Goal: Use online tool/utility: Utilize a website feature to perform a specific function

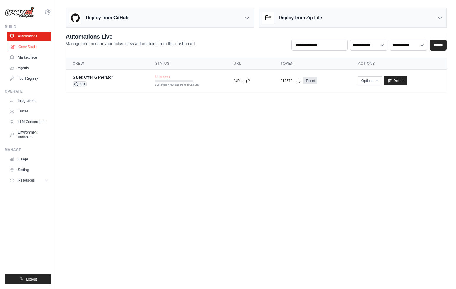
click at [24, 49] on link "Crew Studio" at bounding box center [30, 46] width 44 height 9
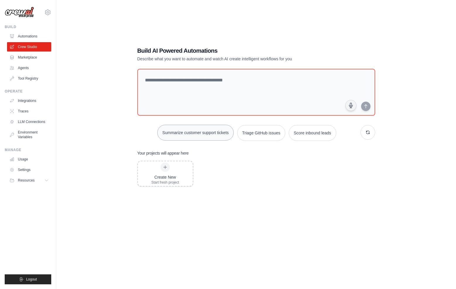
click at [210, 136] on button "Summarize customer support tickets" at bounding box center [195, 133] width 76 height 16
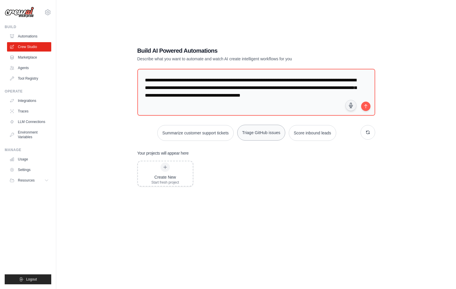
click at [263, 130] on button "Triage GitHub issues" at bounding box center [261, 133] width 48 height 16
click at [202, 131] on button "Summarize customer support tickets" at bounding box center [195, 133] width 76 height 16
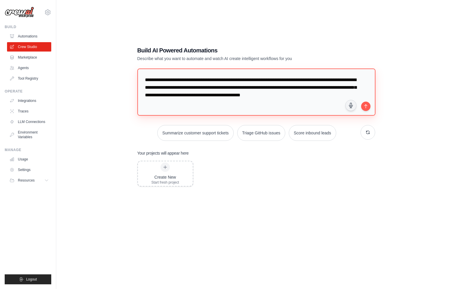
click at [193, 93] on textarea "**********" at bounding box center [256, 92] width 238 height 47
type textarea "**********"
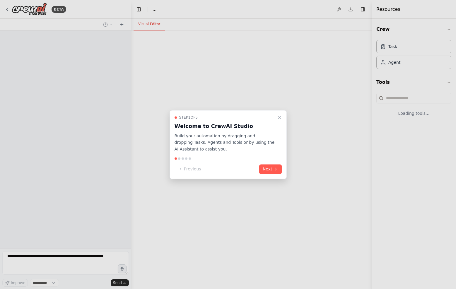
select select "****"
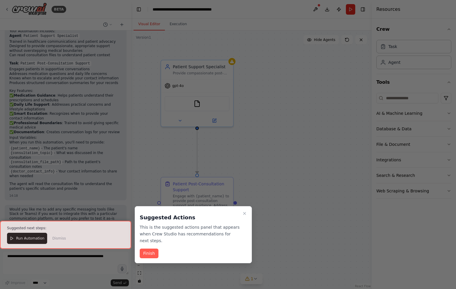
scroll to position [395, 0]
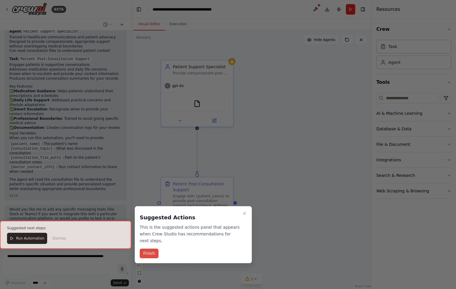
click at [143, 256] on button "Finish" at bounding box center [149, 254] width 19 height 10
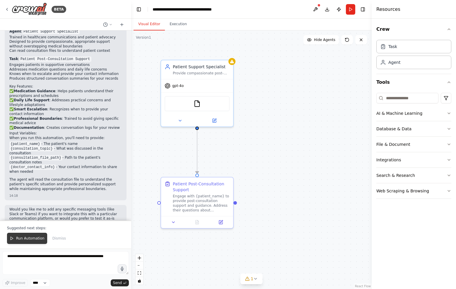
click at [33, 238] on span "Run Automation" at bounding box center [30, 238] width 28 height 5
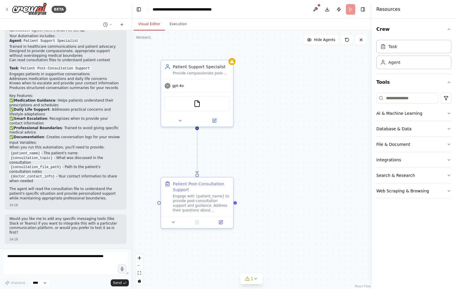
scroll to position [367, 0]
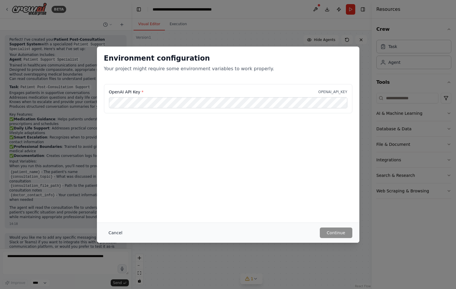
click at [123, 236] on button "Cancel" at bounding box center [115, 233] width 23 height 11
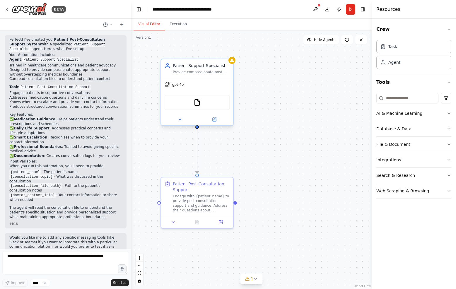
click at [192, 92] on div "FileReadTool" at bounding box center [197, 102] width 72 height 23
click at [196, 87] on div "gpt-4o" at bounding box center [197, 84] width 72 height 13
click at [177, 120] on button at bounding box center [180, 119] width 33 height 7
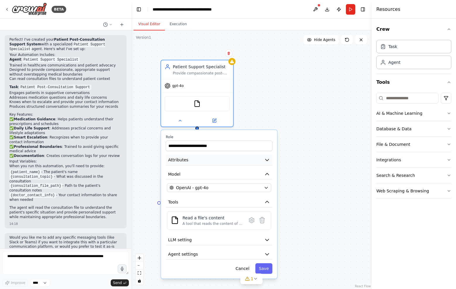
click at [188, 162] on button "Attributes" at bounding box center [219, 160] width 107 height 11
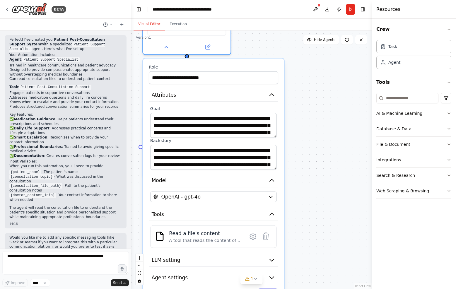
drag, startPoint x: 313, startPoint y: 190, endPoint x: 312, endPoint y: 131, distance: 59.5
click at [312, 131] on div ".deletable-edge-delete-btn { width: 20px; height: 20px; border: 0px solid #ffff…" at bounding box center [251, 159] width 241 height 259
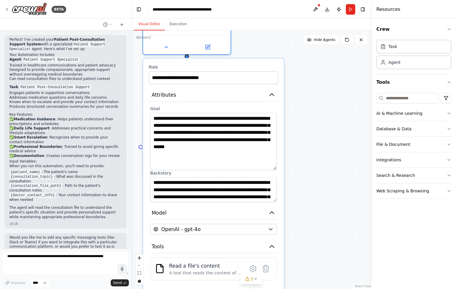
drag, startPoint x: 274, startPoint y: 136, endPoint x: 252, endPoint y: 165, distance: 36.5
click at [252, 165] on textarea "**********" at bounding box center [213, 141] width 127 height 57
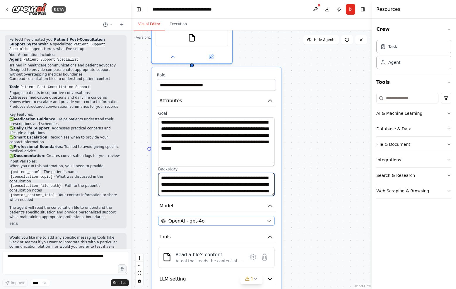
scroll to position [53, 0]
drag, startPoint x: 266, startPoint y: 196, endPoint x: 249, endPoint y: 217, distance: 27.5
click at [257, 240] on div "**********" at bounding box center [217, 194] width 130 height 255
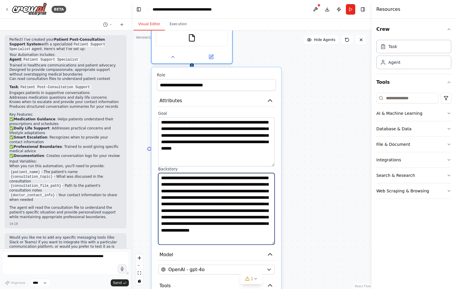
scroll to position [8, 0]
drag, startPoint x: 273, startPoint y: 194, endPoint x: 271, endPoint y: 243, distance: 49.0
click at [271, 243] on textarea "**********" at bounding box center [216, 209] width 117 height 72
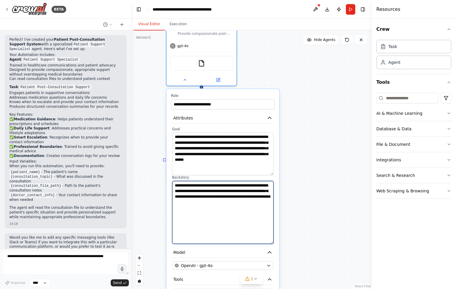
scroll to position [0, 0]
type textarea "**********"
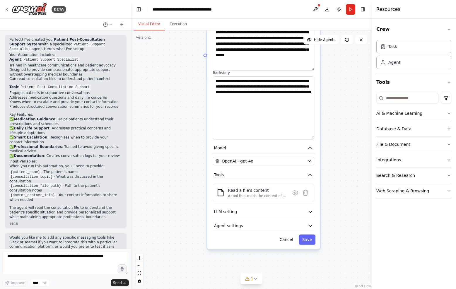
drag, startPoint x: 298, startPoint y: 198, endPoint x: 339, endPoint y: 93, distance: 113.0
click at [339, 93] on div ".deletable-edge-delete-btn { width: 20px; height: 20px; border: 0px solid #ffff…" at bounding box center [251, 159] width 241 height 259
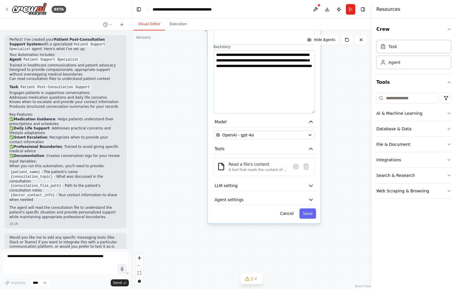
drag, startPoint x: 334, startPoint y: 174, endPoint x: 334, endPoint y: 149, distance: 24.6
click at [334, 149] on div ".deletable-edge-delete-btn { width: 20px; height: 20px; border: 0px solid #ffff…" at bounding box center [251, 159] width 241 height 259
click at [240, 187] on button "LLM setting" at bounding box center [264, 186] width 104 height 11
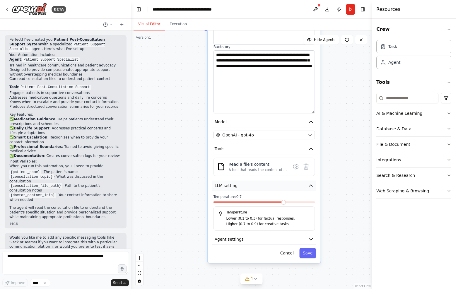
click at [239, 186] on button "LLM setting" at bounding box center [264, 186] width 104 height 11
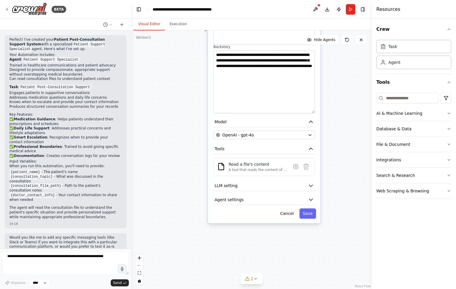
click at [235, 206] on div "**********" at bounding box center [264, 90] width 113 height 265
click at [234, 201] on span "Agent settings" at bounding box center [229, 200] width 29 height 6
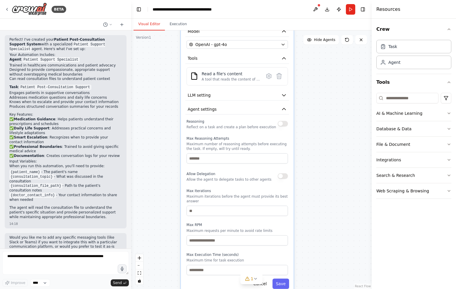
drag, startPoint x: 348, startPoint y: 234, endPoint x: 321, endPoint y: 144, distance: 94.5
click at [321, 144] on div ".deletable-edge-delete-btn { width: 20px; height: 20px; border: 0px solid #ffff…" at bounding box center [251, 159] width 241 height 259
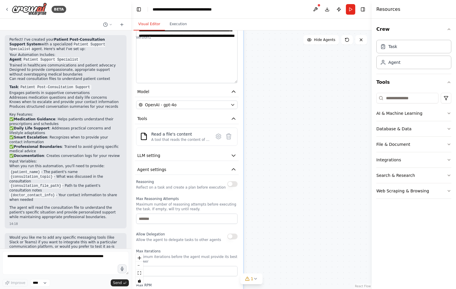
drag, startPoint x: 308, startPoint y: 200, endPoint x: 266, endPoint y: 294, distance: 103.3
click at [266, 289] on html "BETA create a conversational agent to deal with my patients after the consultat…" at bounding box center [228, 144] width 456 height 289
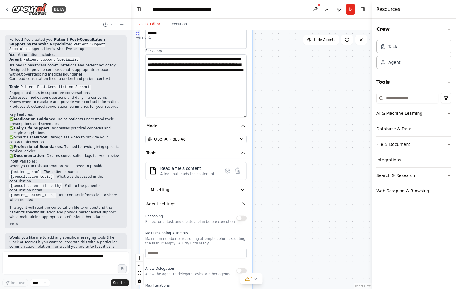
drag, startPoint x: 293, startPoint y: 204, endPoint x: 290, endPoint y: 287, distance: 83.5
click at [290, 287] on div ".deletable-edge-delete-btn { width: 20px; height: 20px; border: 0px solid #ffff…" at bounding box center [251, 159] width 241 height 259
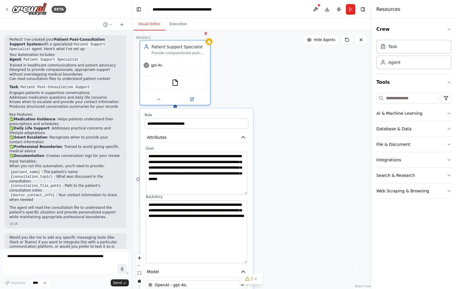
drag, startPoint x: 280, startPoint y: 247, endPoint x: 284, endPoint y: 267, distance: 20.4
click at [284, 267] on div ".deletable-edge-delete-btn { width: 20px; height: 20px; border: 0px solid #ffff…" at bounding box center [251, 159] width 241 height 259
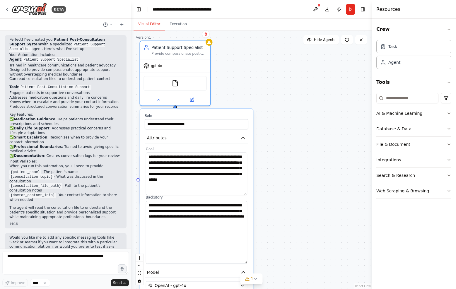
drag, startPoint x: 269, startPoint y: 151, endPoint x: 284, endPoint y: 199, distance: 49.9
click at [284, 199] on div ".deletable-edge-delete-btn { width: 20px; height: 20px; border: 0px solid #ffff…" at bounding box center [251, 159] width 241 height 259
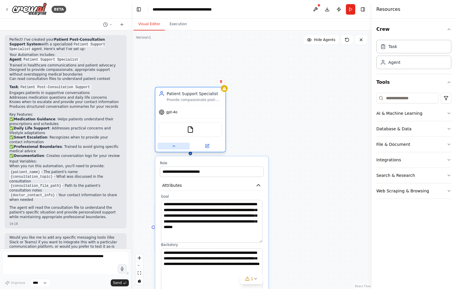
click at [179, 149] on button at bounding box center [174, 146] width 32 height 7
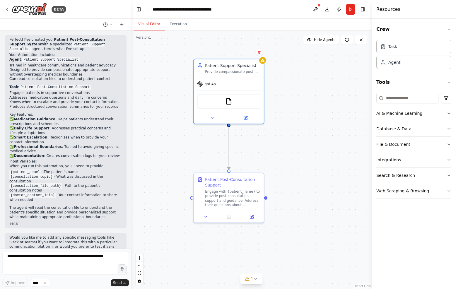
drag, startPoint x: 245, startPoint y: 168, endPoint x: 283, endPoint y: 139, distance: 48.3
click at [283, 139] on div ".deletable-edge-delete-btn { width: 20px; height: 20px; border: 0px solid #ffff…" at bounding box center [251, 159] width 241 height 259
drag, startPoint x: 283, startPoint y: 139, endPoint x: 283, endPoint y: 185, distance: 45.7
click at [283, 185] on div ".deletable-edge-delete-btn { width: 20px; height: 20px; border: 0px solid #ffff…" at bounding box center [251, 159] width 241 height 259
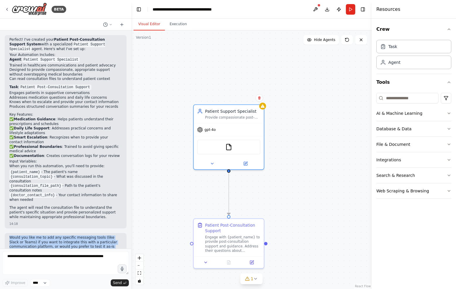
drag, startPoint x: 98, startPoint y: 218, endPoint x: 89, endPoint y: 240, distance: 24.2
click at [89, 240] on div "create a conversational agent to deal with my patients after the consultation. …" at bounding box center [65, 139] width 131 height 218
click at [89, 256] on div "14:18" at bounding box center [65, 258] width 113 height 4
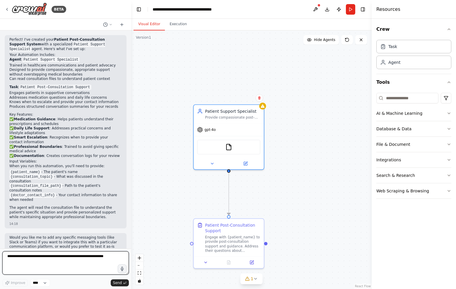
click at [72, 262] on textarea at bounding box center [65, 262] width 127 height 23
type textarea "**********"
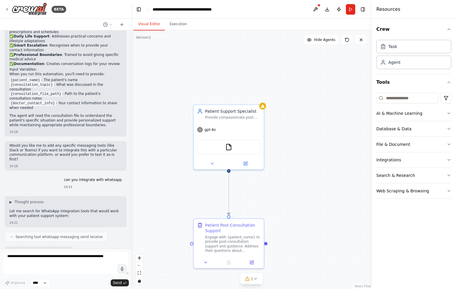
scroll to position [488, 0]
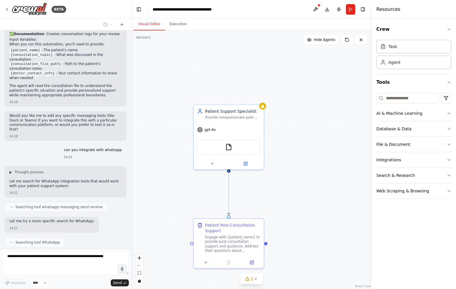
click at [12, 205] on icon at bounding box center [12, 207] width 4 height 4
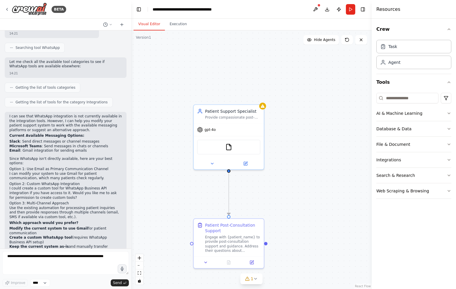
scroll to position [688, 0]
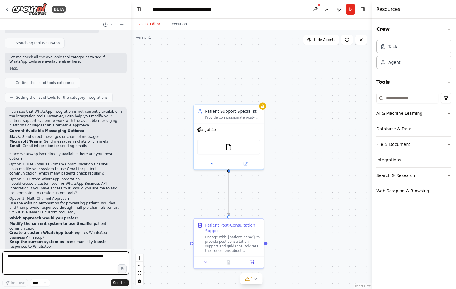
click at [52, 263] on textarea at bounding box center [65, 262] width 127 height 23
type textarea "**********"
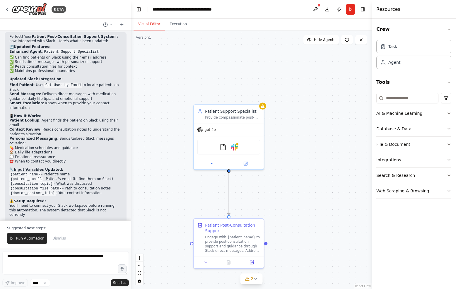
scroll to position [1181, 0]
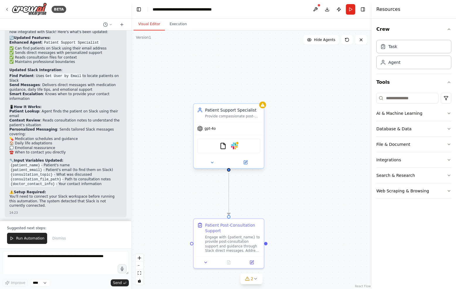
click at [234, 141] on div "FileReadTool Slack" at bounding box center [228, 146] width 63 height 15
click at [235, 143] on img at bounding box center [234, 146] width 7 height 7
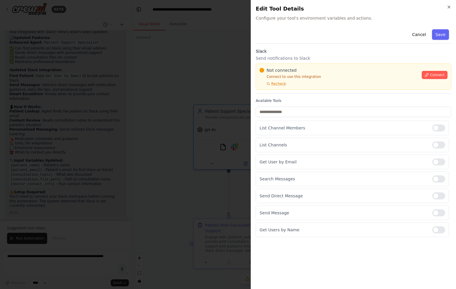
click at [250, 32] on div at bounding box center [228, 144] width 456 height 289
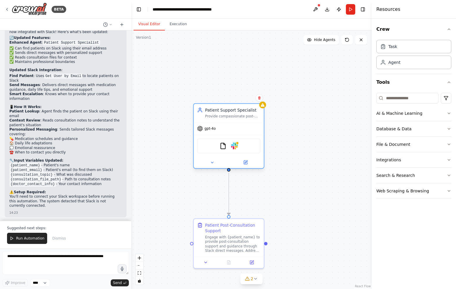
click at [225, 126] on div "gpt-4o" at bounding box center [229, 128] width 70 height 13
click at [233, 147] on img at bounding box center [234, 146] width 7 height 7
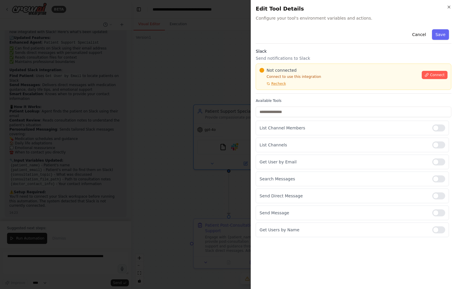
click at [170, 167] on div at bounding box center [228, 144] width 456 height 289
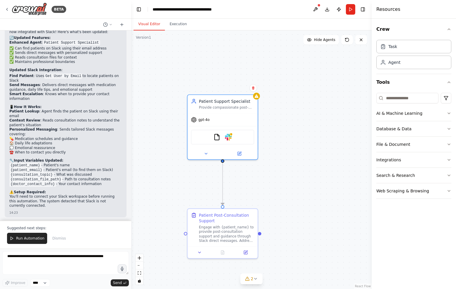
drag, startPoint x: 171, startPoint y: 166, endPoint x: 166, endPoint y: 156, distance: 11.2
click at [166, 156] on div ".deletable-edge-delete-btn { width: 20px; height: 20px; border: 0px solid #ffff…" at bounding box center [251, 159] width 241 height 259
click at [215, 155] on button at bounding box center [206, 152] width 32 height 7
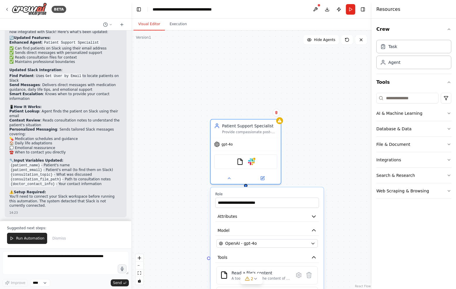
drag, startPoint x: 175, startPoint y: 161, endPoint x: 198, endPoint y: 186, distance: 33.6
click at [198, 186] on div ".deletable-edge-delete-btn { width: 20px; height: 20px; border: 0px solid #ffff…" at bounding box center [251, 159] width 241 height 259
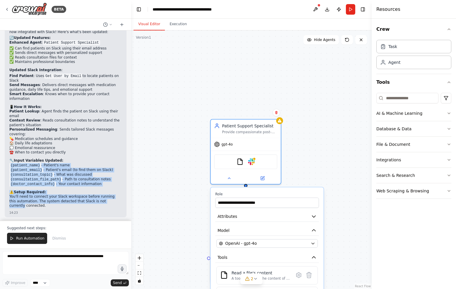
drag, startPoint x: 124, startPoint y: 119, endPoint x: 121, endPoint y: 160, distance: 41.1
click at [121, 160] on div "Perfect! Your Patient Post-Consultation Support System is now integrated with S…" at bounding box center [66, 120] width 122 height 194
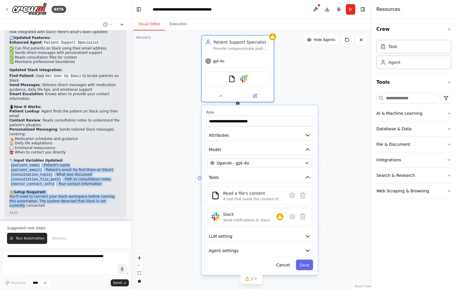
drag, startPoint x: 314, startPoint y: 156, endPoint x: 300, endPoint y: 67, distance: 90.6
click at [300, 67] on div ".deletable-edge-delete-btn { width: 20px; height: 20px; border: 0px solid #ffff…" at bounding box center [251, 159] width 241 height 259
